Goal: Transaction & Acquisition: Purchase product/service

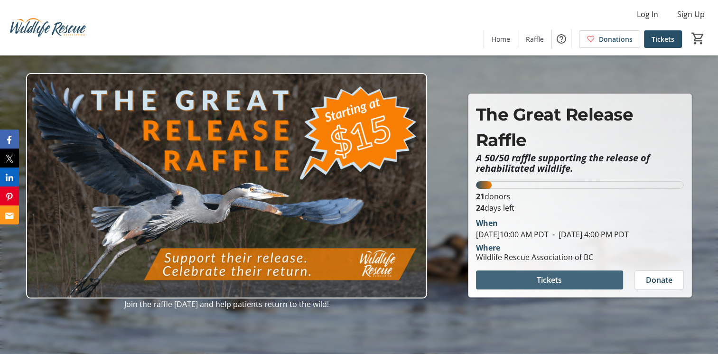
click at [358, 155] on span at bounding box center [549, 280] width 147 height 23
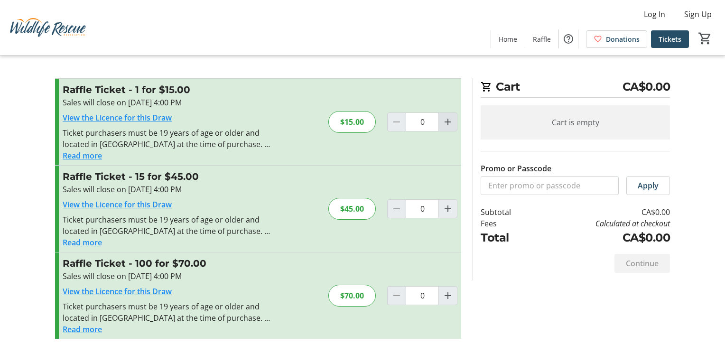
click at [358, 122] on mat-icon "Increment by one" at bounding box center [447, 121] width 11 height 11
type input "1"
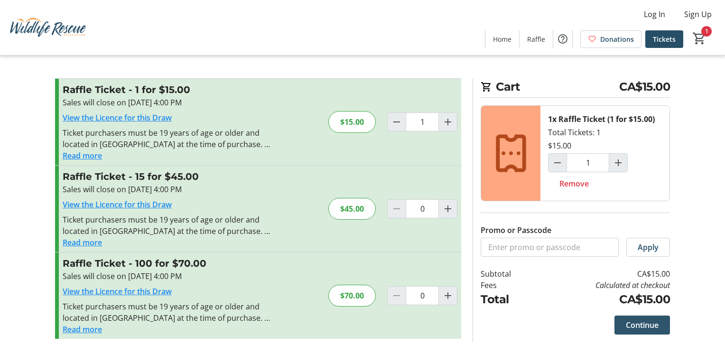
click at [358, 155] on span "Continue" at bounding box center [642, 324] width 33 height 11
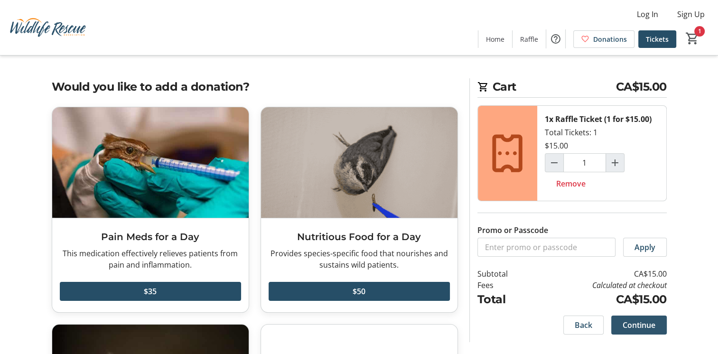
click at [358, 155] on span "Continue" at bounding box center [638, 324] width 33 height 11
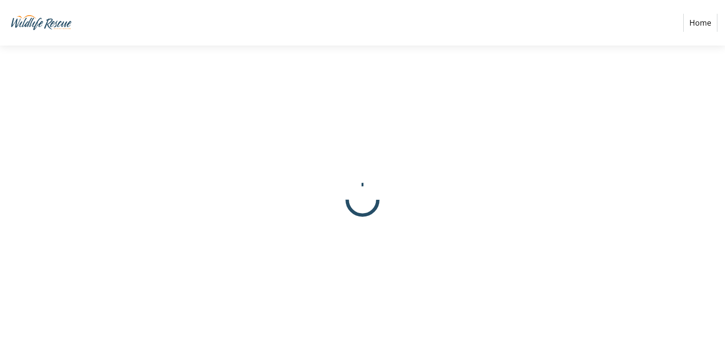
select select "CA"
